Goal: Find contact information: Find contact information

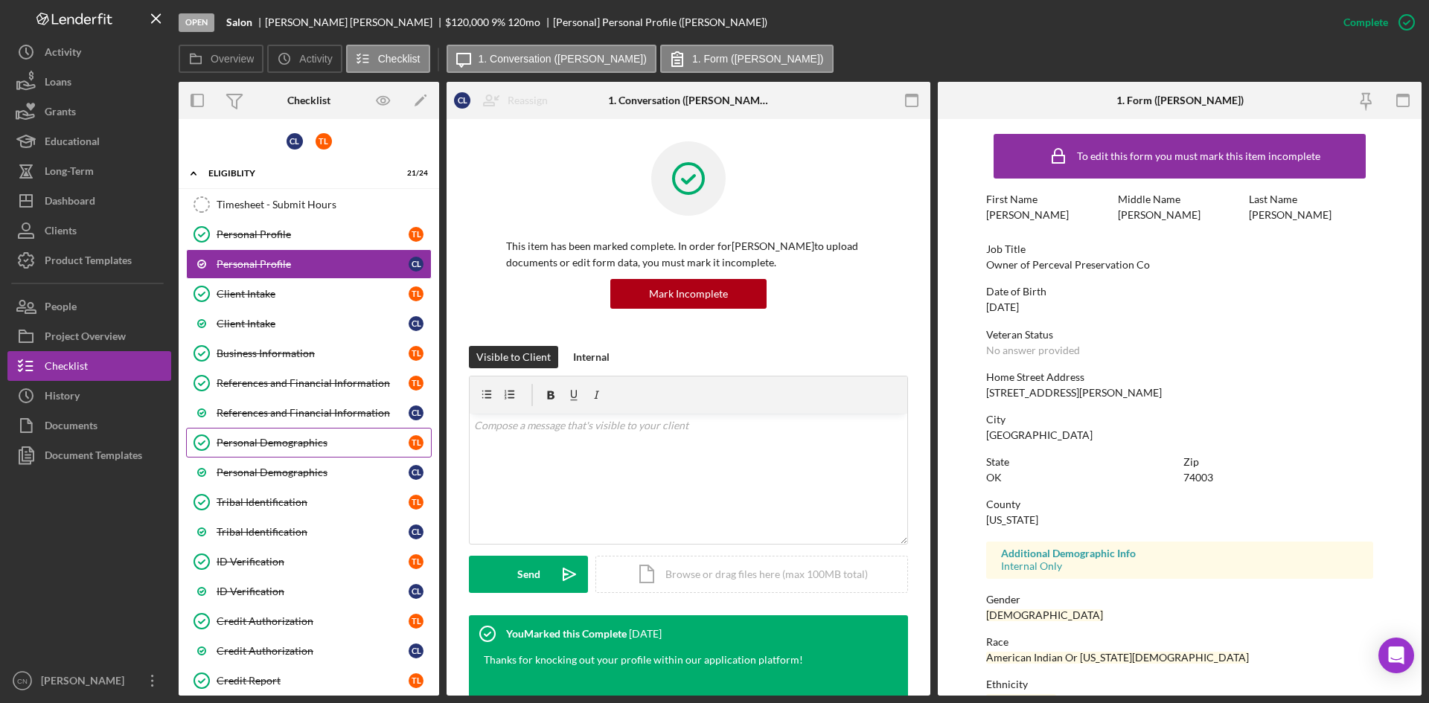
scroll to position [43, 0]
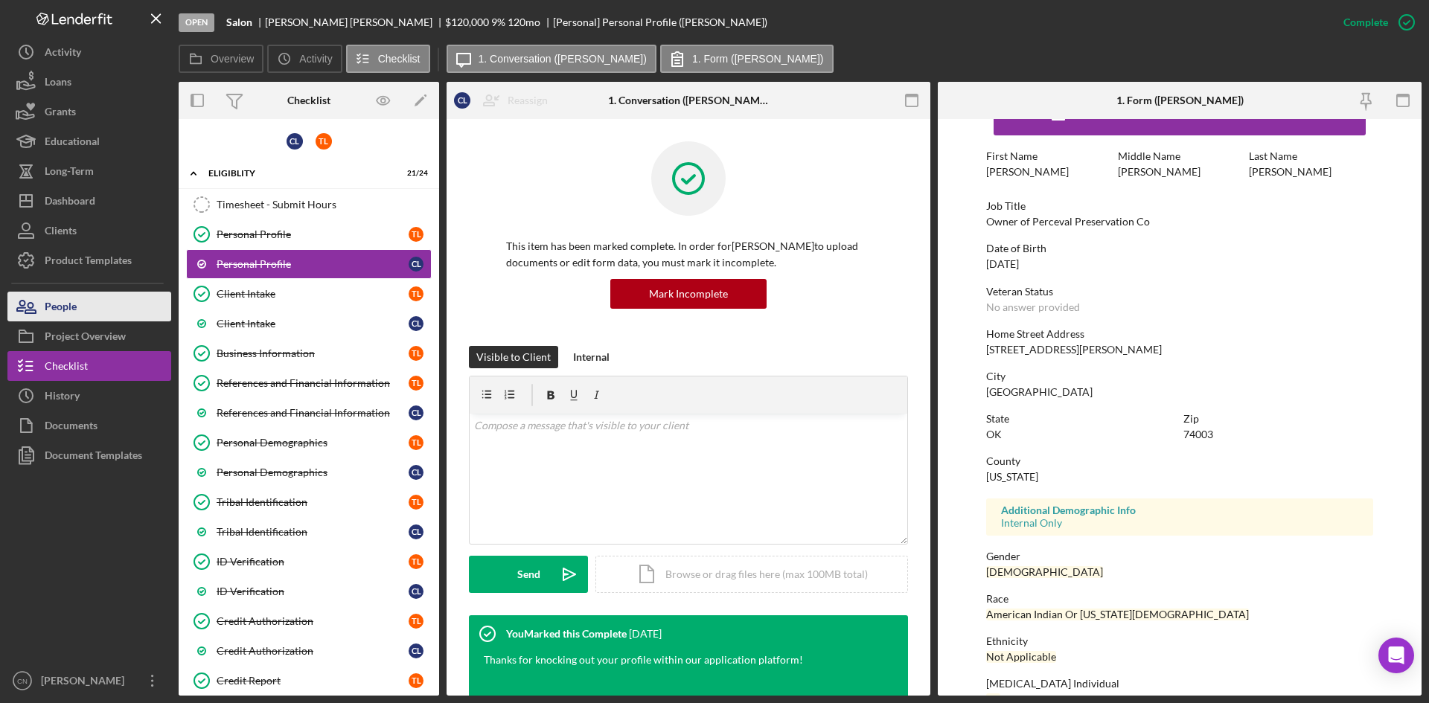
click at [61, 307] on div "People" at bounding box center [61, 308] width 32 height 33
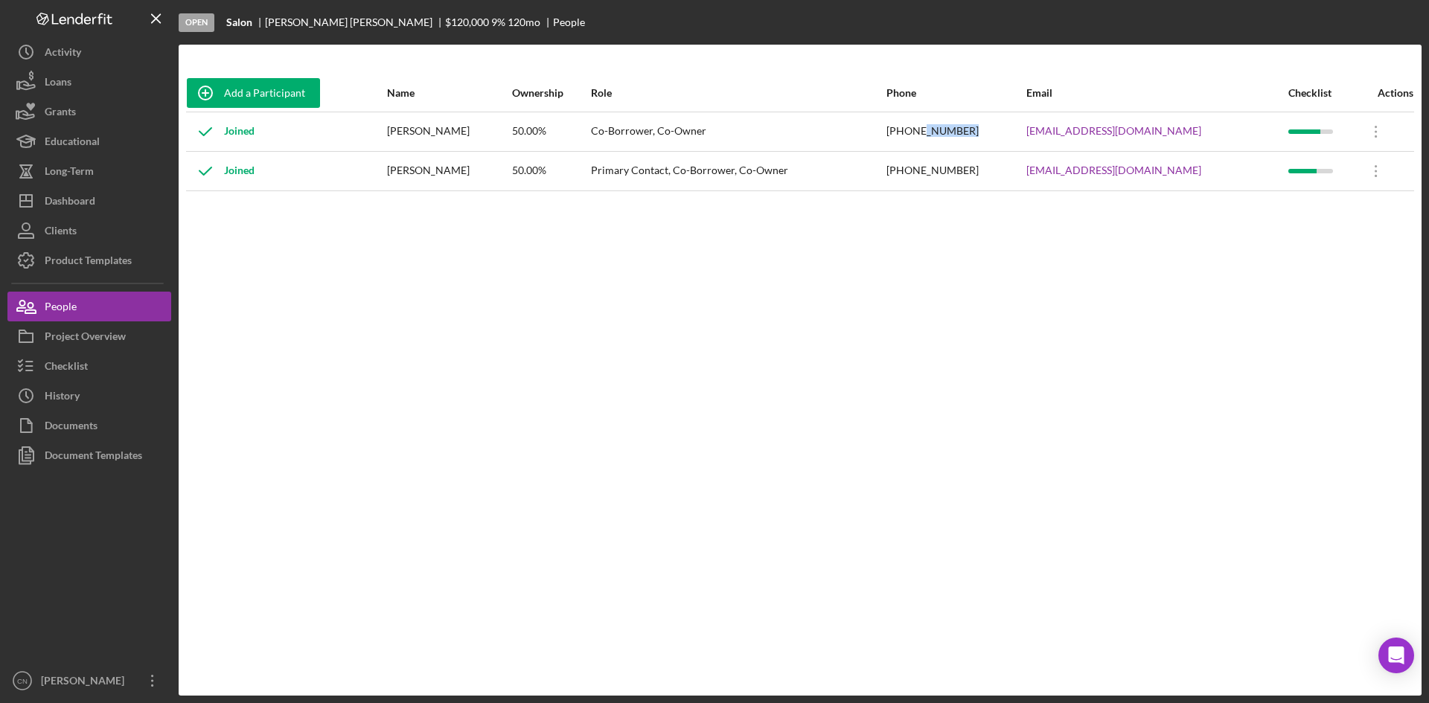
drag, startPoint x: 980, startPoint y: 130, endPoint x: 1027, endPoint y: 133, distance: 47.0
click at [1024, 133] on div "[PHONE_NUMBER]" at bounding box center [956, 131] width 138 height 37
click at [1009, 220] on div "Add a Participant Name Ownership Role Phone Email Checklist Actions Joined [PER…" at bounding box center [800, 370] width 1243 height 592
drag, startPoint x: 979, startPoint y: 169, endPoint x: 1035, endPoint y: 168, distance: 55.8
click at [1024, 168] on div "[PHONE_NUMBER]" at bounding box center [956, 171] width 138 height 37
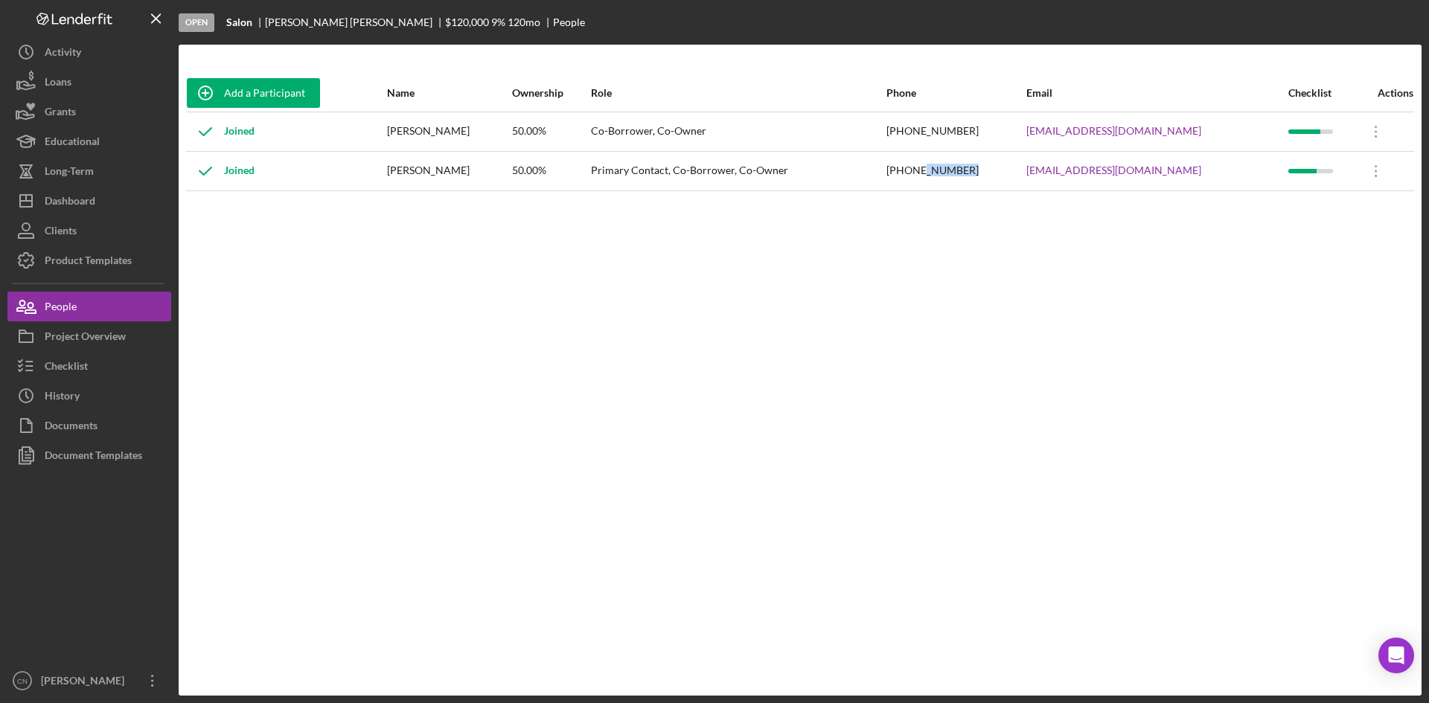
copy div "876-7228"
